Goal: Task Accomplishment & Management: Manage account settings

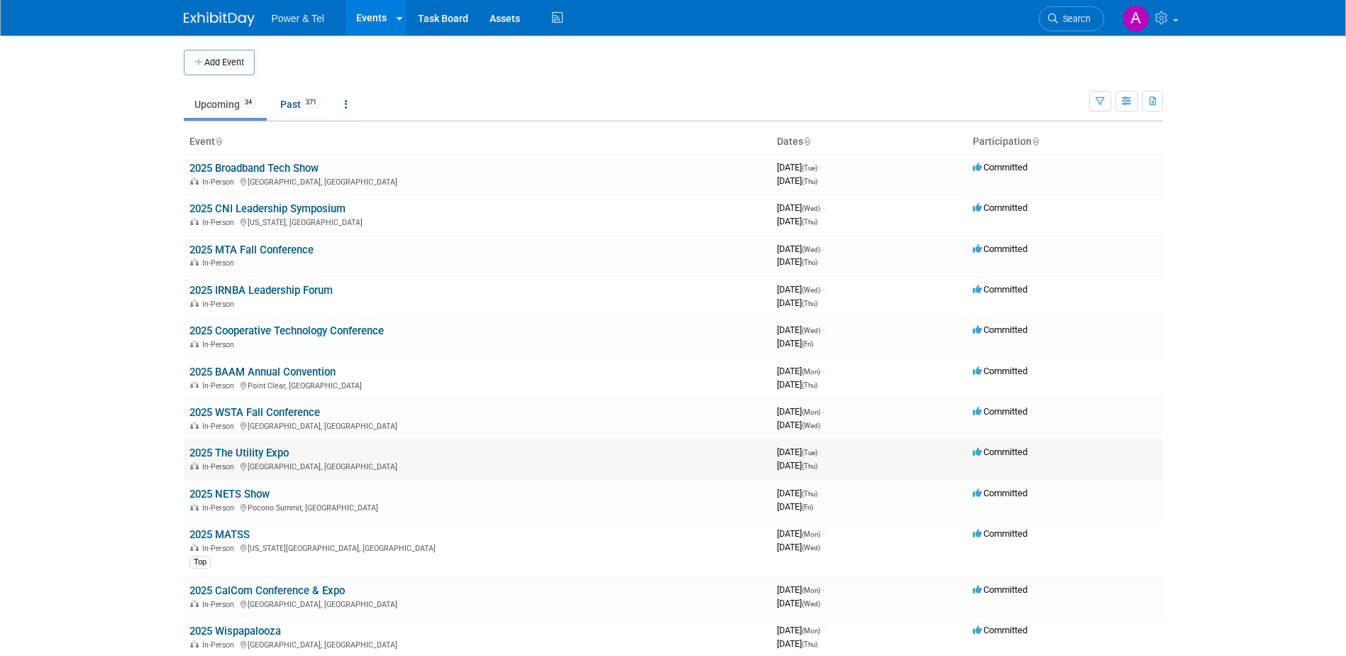
click at [277, 449] on link "2025 The Utility Expo" at bounding box center [238, 452] width 99 height 13
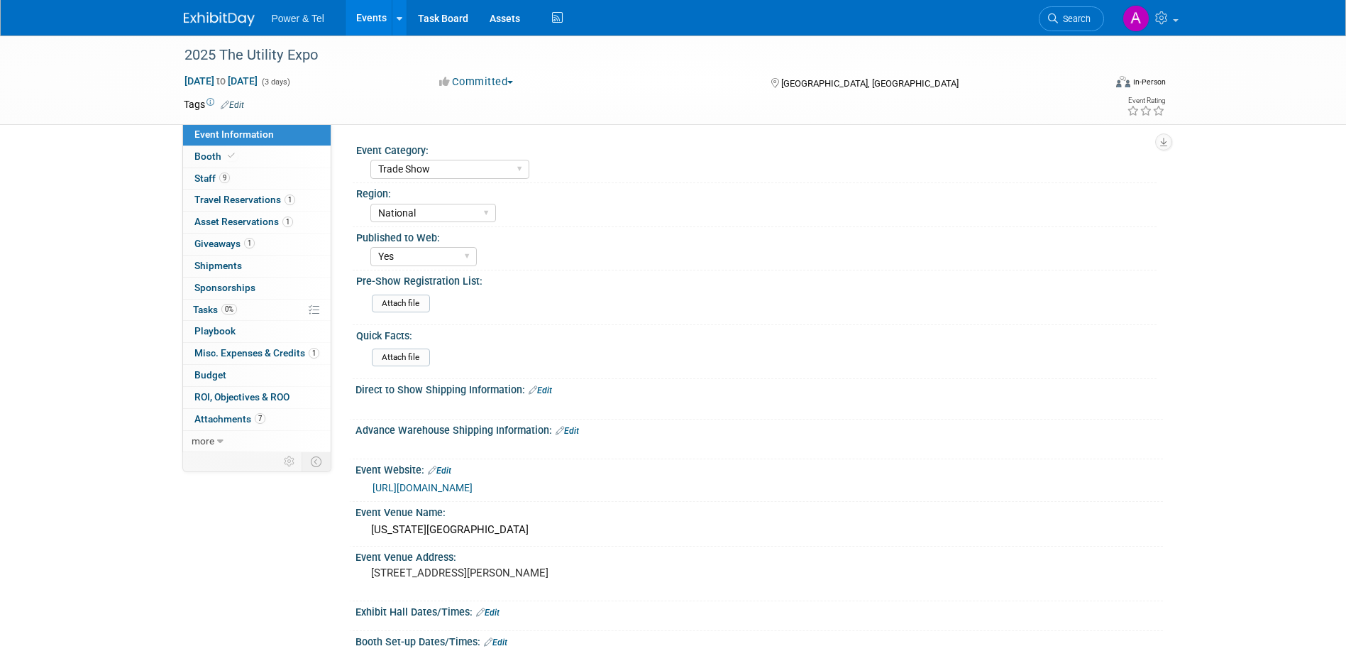
select select "Trade Show"
select select "National"
select select "Yes"
click at [265, 357] on span "Misc. Expenses & Credits 1" at bounding box center [256, 352] width 125 height 11
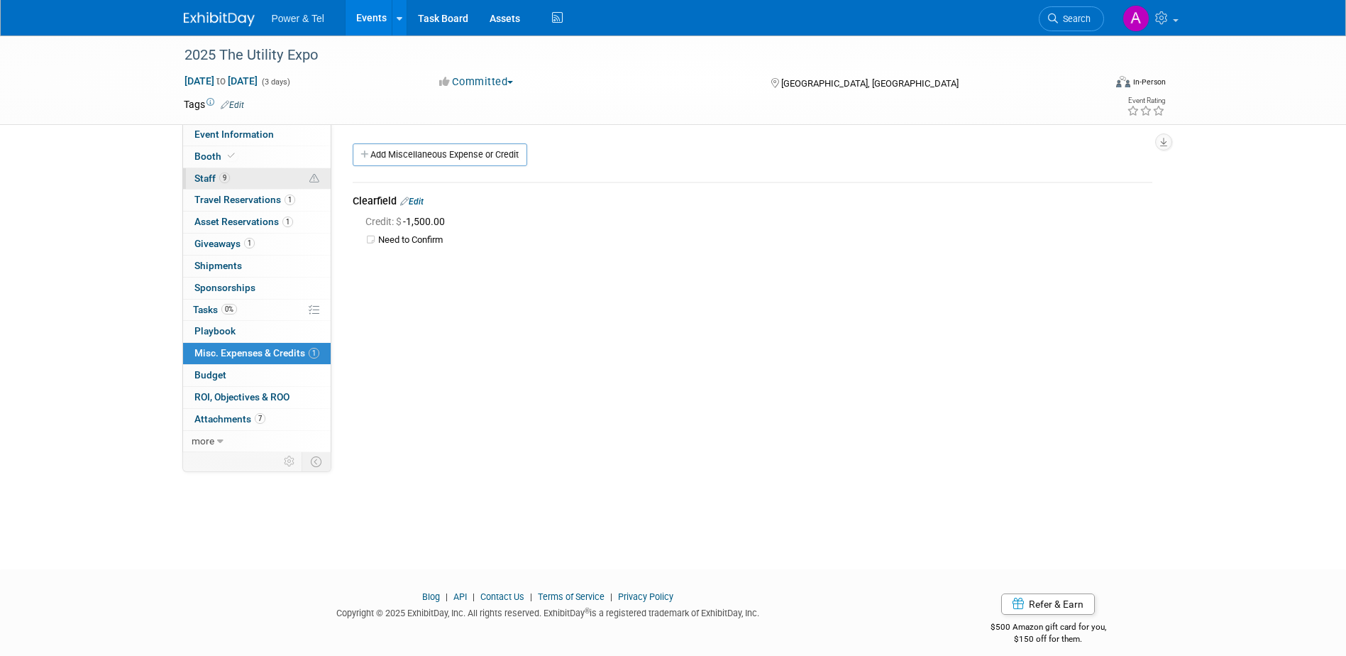
click at [253, 181] on link "9 Staff 9" at bounding box center [257, 178] width 148 height 21
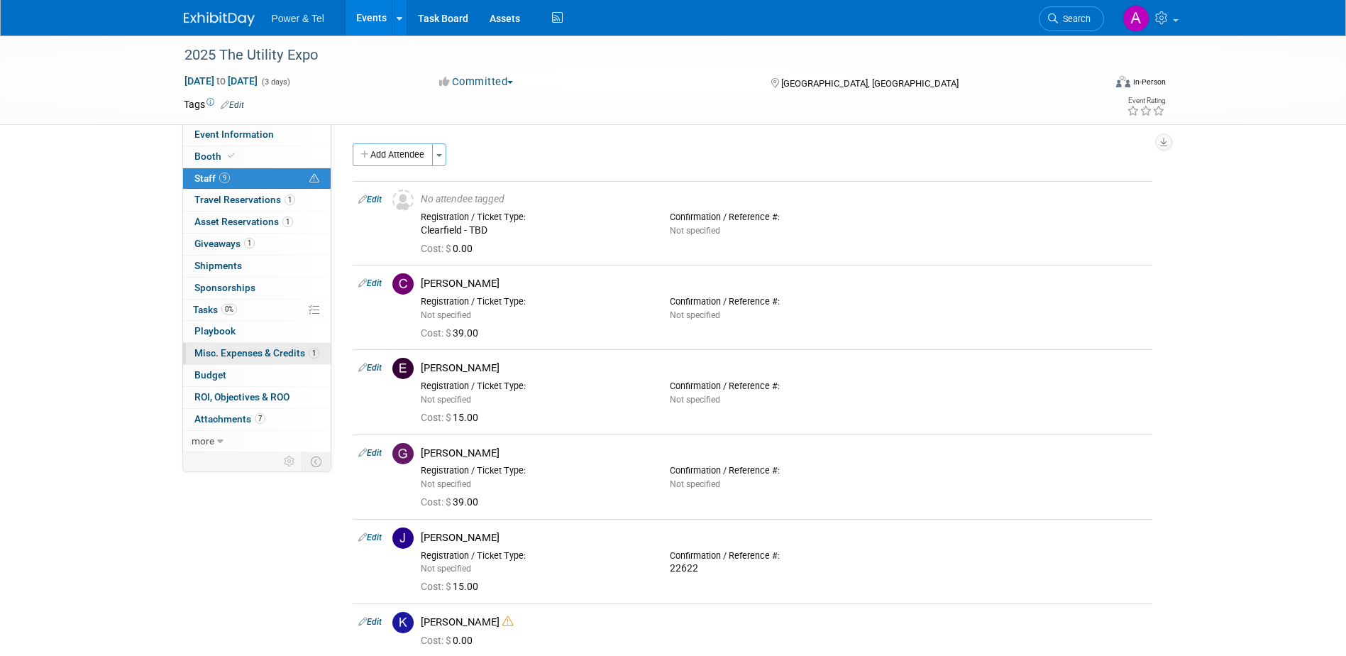
click at [268, 351] on span "Misc. Expenses & Credits 1" at bounding box center [256, 352] width 125 height 11
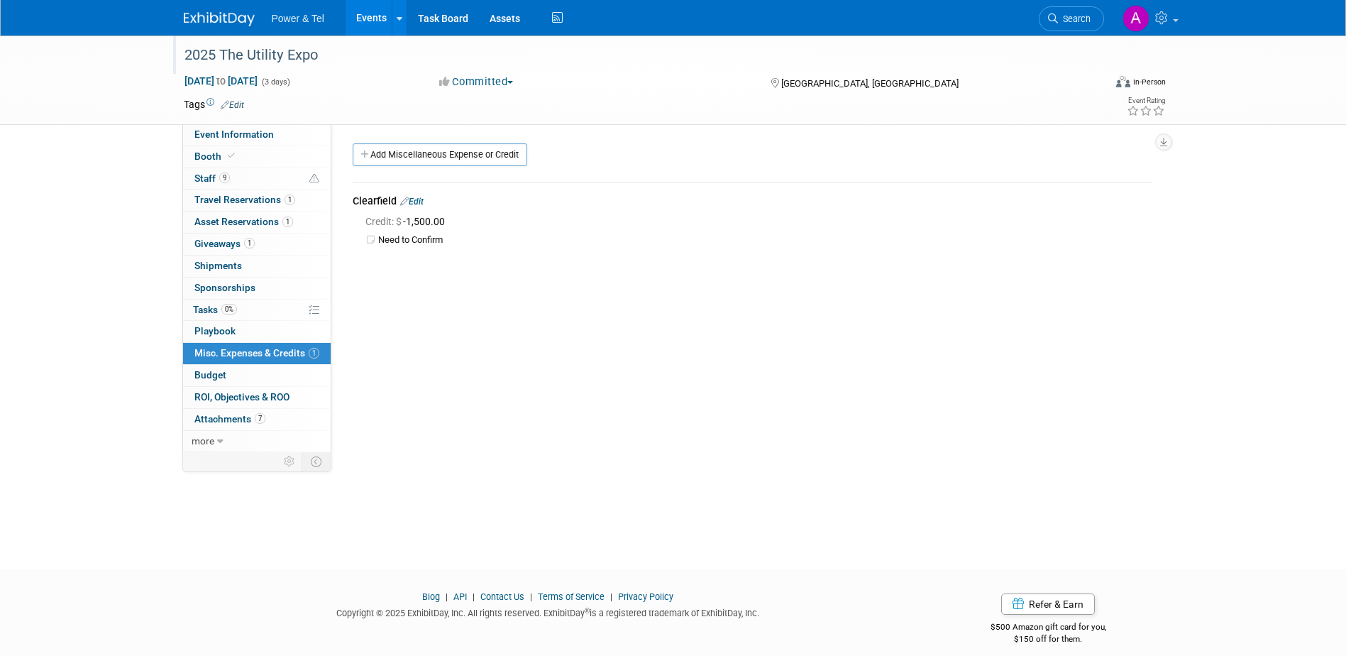
click at [835, 40] on div at bounding box center [637, 41] width 914 height 12
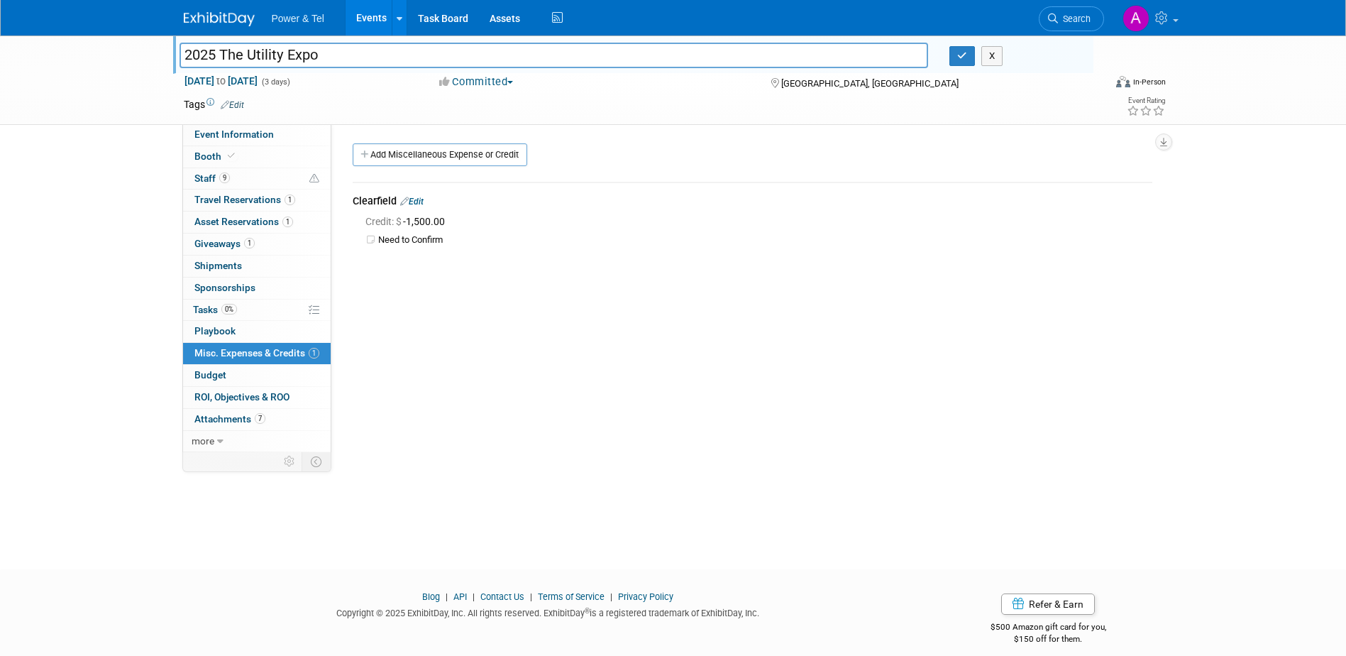
click at [123, 222] on div "2025 The Utility Expo 2025 The Utility Expo X Oct 7, 2025 to Oct 9, 2025 (3 day…" at bounding box center [673, 289] width 1346 height 508
click at [988, 57] on button "X" at bounding box center [993, 56] width 22 height 20
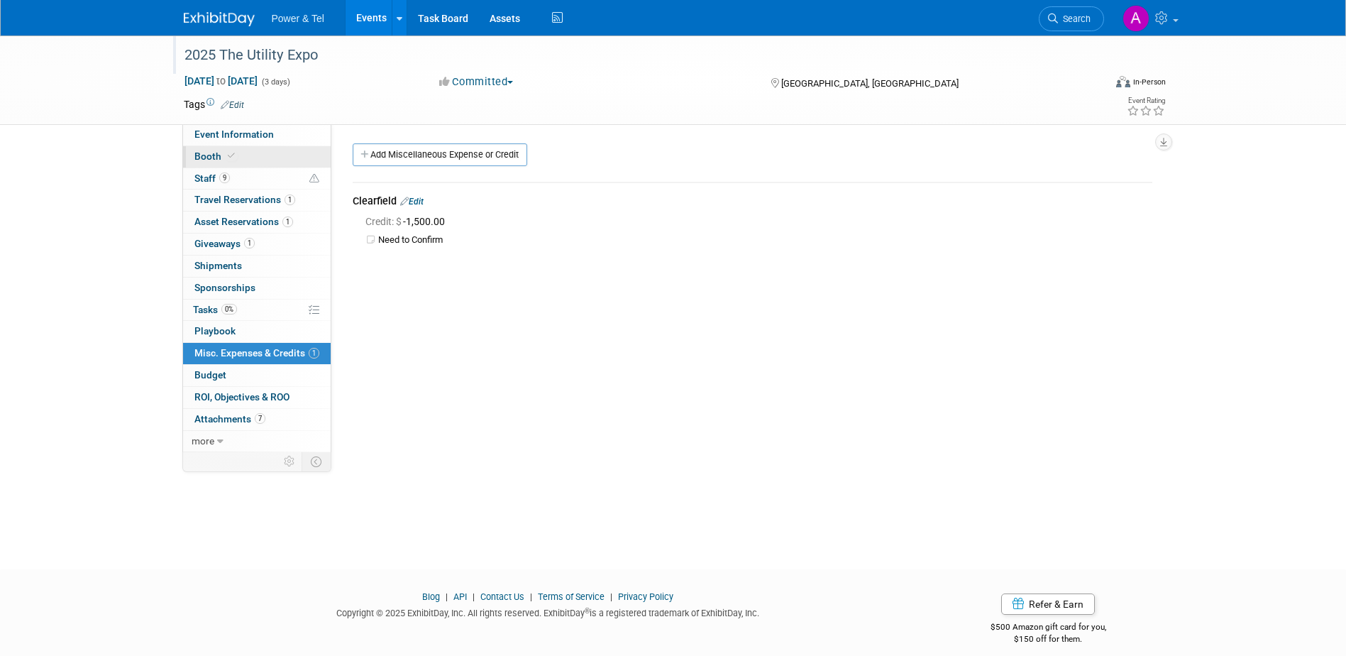
click at [250, 163] on link "Booth" at bounding box center [257, 156] width 148 height 21
